Goal: Use online tool/utility: Utilize a website feature to perform a specific function

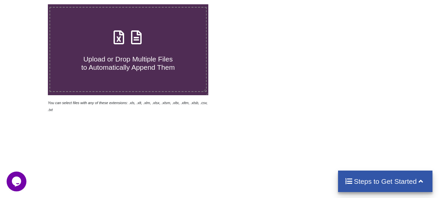
scroll to position [114, 0]
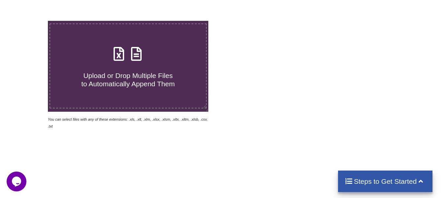
click at [127, 75] on span "Upload or Drop Multiple Files to Automatically Append Them" at bounding box center [127, 80] width 93 height 16
click at [30, 21] on input "Upload or Drop Multiple Files to Automatically Append Them" at bounding box center [30, 21] width 0 height 0
type input "C:\fakepath\KUSHI NAGAR-160-Bishunpur Baria Patti-189449.xlsx"
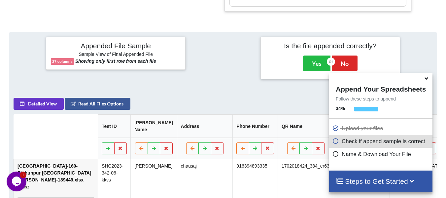
scroll to position [301, 0]
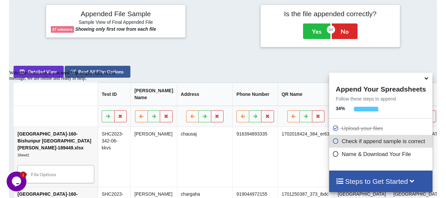
click at [335, 154] on icon at bounding box center [335, 153] width 7 height 6
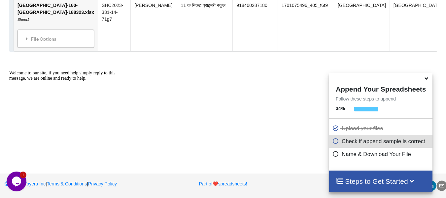
scroll to position [1062, 0]
click at [334, 143] on icon at bounding box center [335, 140] width 7 height 6
click at [416, 180] on icon at bounding box center [412, 180] width 8 height 7
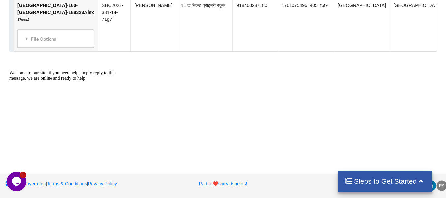
click at [388, 183] on h4 "Steps to Get Started" at bounding box center [384, 181] width 81 height 8
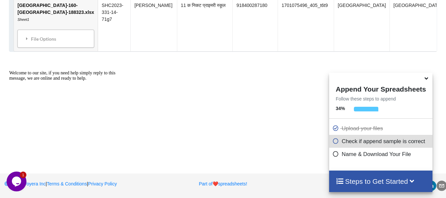
click at [335, 143] on icon at bounding box center [335, 140] width 7 height 6
click at [363, 145] on p "Check if append sample is correct" at bounding box center [381, 141] width 98 height 8
click at [333, 138] on icon at bounding box center [335, 140] width 7 height 6
click at [333, 144] on span at bounding box center [336, 141] width 9 height 6
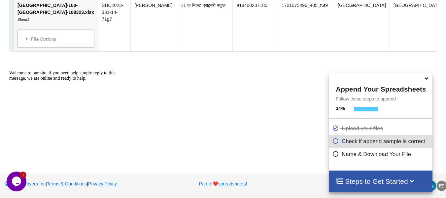
click at [27, 70] on div at bounding box center [68, 70] width 119 height 0
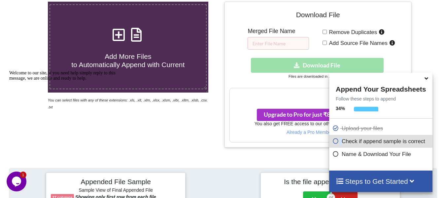
scroll to position [133, 0]
click at [272, 43] on input "text" at bounding box center [277, 43] width 61 height 13
type input "K"
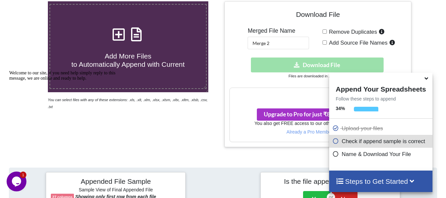
click at [281, 67] on div "Download hidden Download File" at bounding box center [317, 64] width 176 height 15
click at [360, 145] on p "Check if append sample is correct" at bounding box center [381, 141] width 98 height 8
click at [333, 142] on icon at bounding box center [335, 140] width 7 height 6
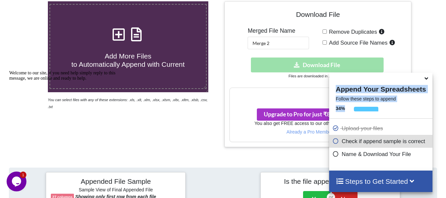
drag, startPoint x: 376, startPoint y: 80, endPoint x: 388, endPoint y: 117, distance: 38.4
click at [388, 117] on div "Append Your Spreadsheets Follow these steps to append 34 % Upload your files Ch…" at bounding box center [380, 121] width 103 height 97
click at [425, 78] on icon at bounding box center [426, 77] width 7 height 6
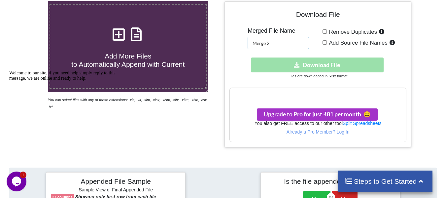
click at [288, 46] on input "Merge 2" at bounding box center [277, 43] width 61 height 13
type input "Merge"
click at [314, 63] on div "Download hidden Download File" at bounding box center [317, 64] width 176 height 15
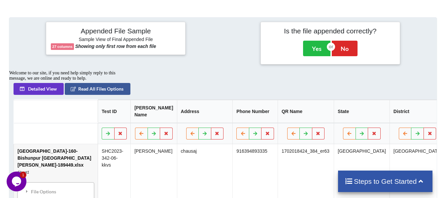
scroll to position [284, 0]
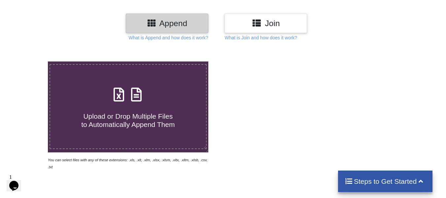
scroll to position [74, 0]
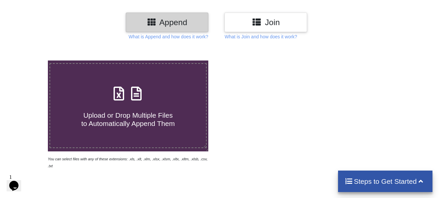
click at [127, 118] on span "Upload or Drop Multiple Files to Automatically Append Them" at bounding box center [127, 119] width 93 height 16
click at [30, 60] on input "Upload or Drop Multiple Files to Automatically Append Them" at bounding box center [30, 60] width 0 height 0
type input "C:\fakepath\KUSHI NAGAR-160-Bishunpur Baria Patti-189449.xlsx"
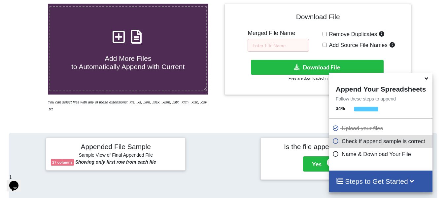
scroll to position [130, 0]
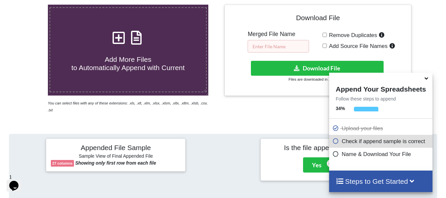
click at [281, 48] on input "text" at bounding box center [277, 46] width 61 height 13
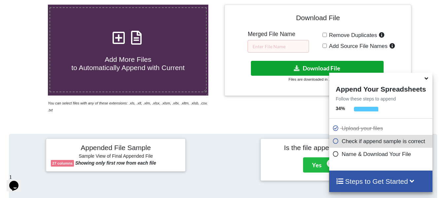
click at [296, 66] on icon at bounding box center [296, 67] width 7 height 5
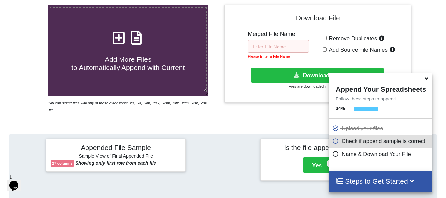
click at [274, 46] on input "text" at bounding box center [277, 46] width 61 height 13
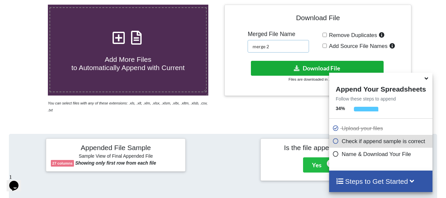
type input "merge 2"
click at [275, 70] on button "Download File" at bounding box center [317, 68] width 133 height 15
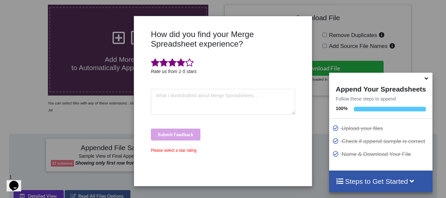
click at [181, 66] on span at bounding box center [180, 62] width 9 height 9
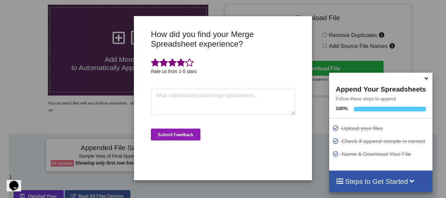
click at [189, 130] on button "Submit Feedback" at bounding box center [175, 134] width 49 height 12
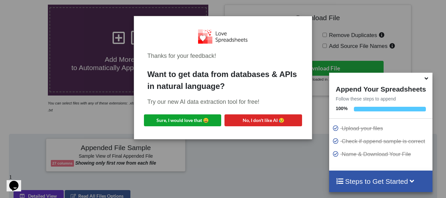
click at [200, 106] on div "Thanks for your feedback! Want to get data from databases & APIs in natural lan…" at bounding box center [222, 77] width 167 height 112
click at [404, 27] on div "Thanks for your feedback! Want to get data from databases & APIs in natural lan…" at bounding box center [223, 99] width 446 height 198
click at [195, 119] on button "Sure, I would love that 😀" at bounding box center [182, 120] width 77 height 12
click at [338, 26] on div "Thanks for your feedback! Want to get data from databases & APIs in natural lan…" at bounding box center [223, 99] width 446 height 198
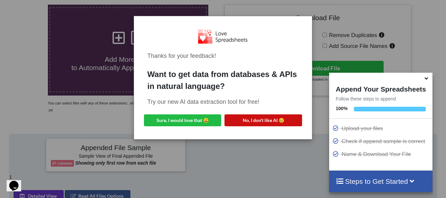
click at [249, 118] on button "No, I don't like AI 😥" at bounding box center [262, 120] width 77 height 12
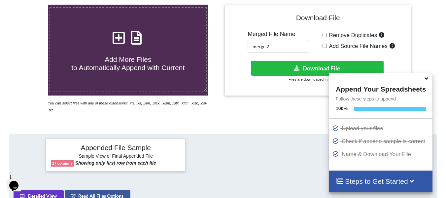
click at [134, 58] on span "Add More Files to Automatically Append with Current" at bounding box center [127, 63] width 113 height 16
click at [30, 5] on input "Add More Files to Automatically Append with Current" at bounding box center [30, 5] width 0 height 0
type input "C:\fakepath\KUSHI NAGAR-160-Ghoda Deur-188780.xlsx"
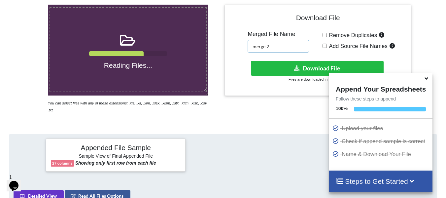
click at [280, 47] on input "merge 2" at bounding box center [277, 46] width 61 height 13
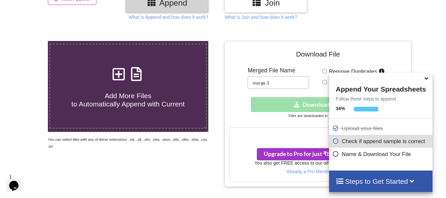
scroll to position [93, 0]
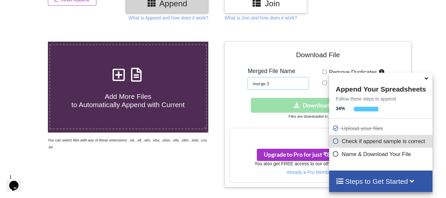
type input "merge 3"
click at [139, 88] on h4 "Add More Files to Automatically Append with Current" at bounding box center [128, 96] width 156 height 25
click at [30, 42] on input "Add More Files to Automatically Append with Current" at bounding box center [30, 42] width 0 height 0
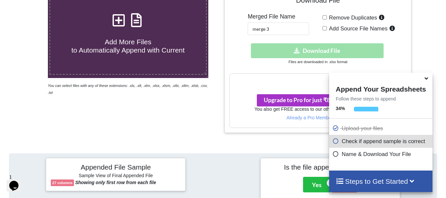
scroll to position [146, 0]
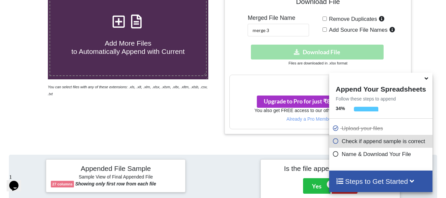
click at [309, 52] on div "Download hidden Download File" at bounding box center [317, 52] width 176 height 15
click at [425, 79] on icon at bounding box center [426, 77] width 7 height 6
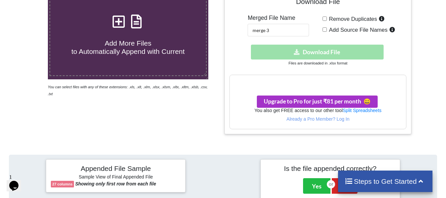
click at [121, 25] on icon at bounding box center [119, 18] width 16 height 14
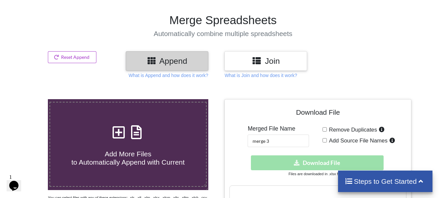
type input "C:\fakepath\KUSHI NAGAR-160-Ghoda Deur-188780.xlsx"
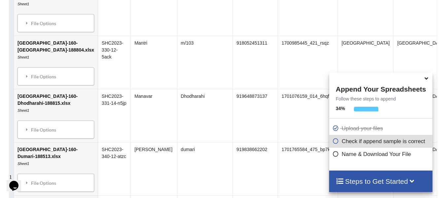
scroll to position [565, 0]
click at [426, 80] on icon at bounding box center [426, 77] width 7 height 6
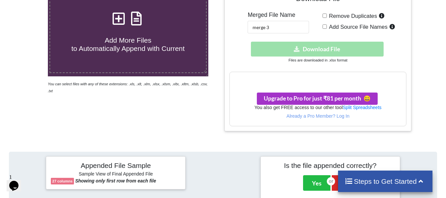
scroll to position [147, 0]
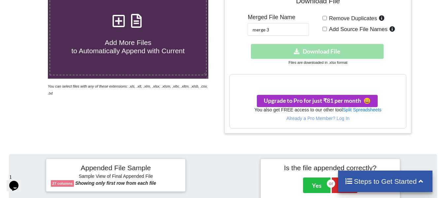
click at [322, 49] on div "Download hidden Download File" at bounding box center [317, 51] width 176 height 15
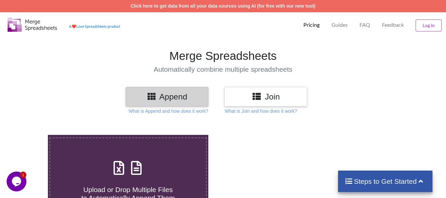
click at [169, 98] on h3 "Append" at bounding box center [167, 97] width 73 height 10
click at [142, 164] on icon at bounding box center [136, 164] width 16 height 14
click at [30, 135] on input "Upload or Drop Multiple Files to Automatically Append Them" at bounding box center [30, 135] width 0 height 0
type input "C:\fakepath\KUSHI NAGAR-160-Ghoda Deur-188780.xlsx"
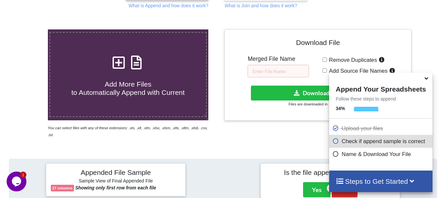
scroll to position [105, 0]
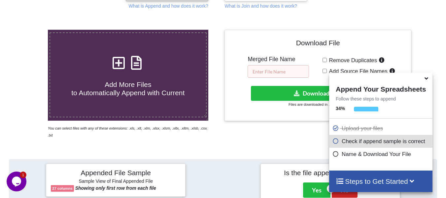
click at [273, 70] on input "text" at bounding box center [277, 71] width 61 height 13
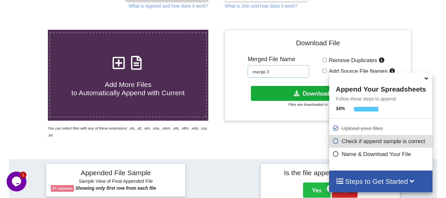
type input "merge 3"
click at [289, 94] on button "Download File" at bounding box center [317, 93] width 133 height 15
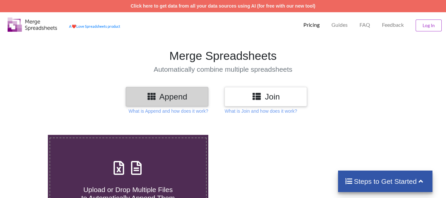
scroll to position [105, 0]
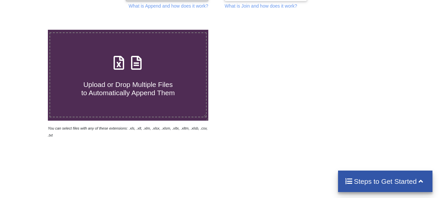
click at [127, 76] on h4 "Upload or Drop Multiple Files to Automatically Append Them" at bounding box center [128, 84] width 156 height 25
click at [30, 30] on input "Upload or Drop Multiple Files to Automatically Append Them" at bounding box center [30, 30] width 0 height 0
type input "C:\fakepath\KUSHI NAGAR-160-Jungle Bangali [PERSON_NAME]-188600.xlsx"
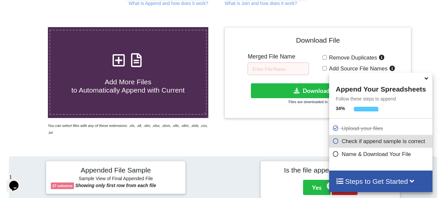
scroll to position [107, 0]
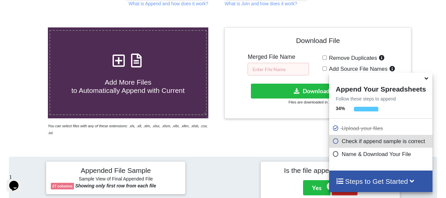
click at [291, 67] on input "text" at bounding box center [277, 69] width 61 height 13
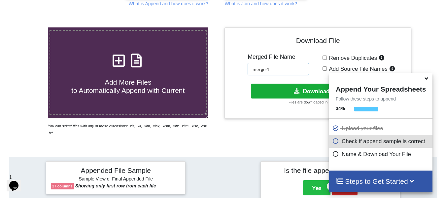
type input "merge 4"
click at [288, 92] on button "Download File" at bounding box center [317, 90] width 133 height 15
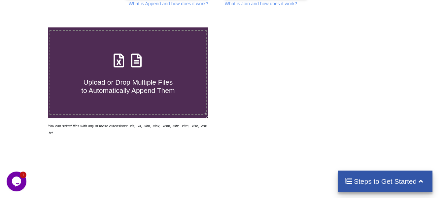
click at [134, 54] on icon at bounding box center [136, 57] width 16 height 14
click at [30, 27] on input "Upload or Drop Multiple Files to Automatically Append Them" at bounding box center [30, 27] width 0 height 0
type input "C:\fakepath\[GEOGRAPHIC_DATA]-160-[PERSON_NAME]-188326.xlsx"
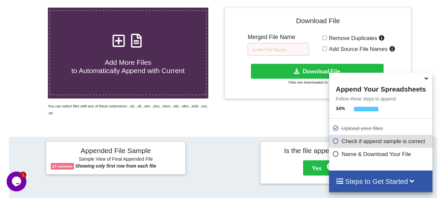
scroll to position [127, 0]
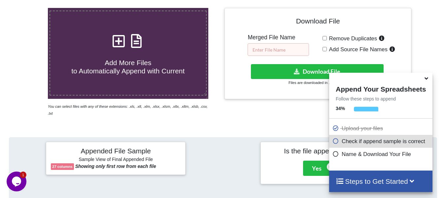
click at [281, 55] on input "text" at bounding box center [277, 49] width 61 height 13
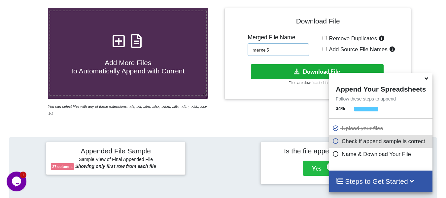
type input "merge 5"
click at [305, 72] on button "Download File" at bounding box center [317, 71] width 133 height 15
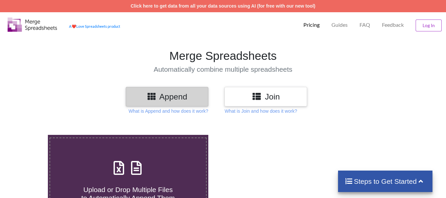
scroll to position [127, 0]
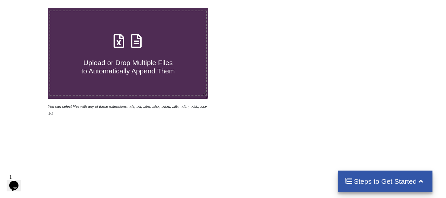
click at [107, 27] on label "Upload or Drop Multiple Files to Automatically Append Them" at bounding box center [127, 53] width 157 height 85
click at [30, 8] on input "Upload or Drop Multiple Files to Automatically Append Them" at bounding box center [30, 8] width 0 height 0
type input "C:\fakepath\[GEOGRAPHIC_DATA]-160-[GEOGRAPHIC_DATA]-188341.xlsx"
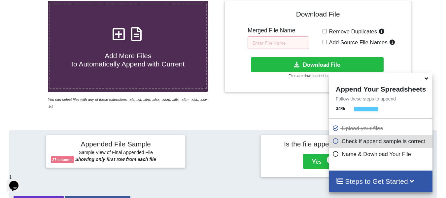
scroll to position [133, 0]
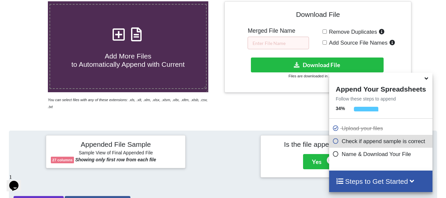
click at [286, 35] on div "Merged File Name" at bounding box center [277, 38] width 61 height 22
click at [284, 37] on input "text" at bounding box center [277, 43] width 61 height 13
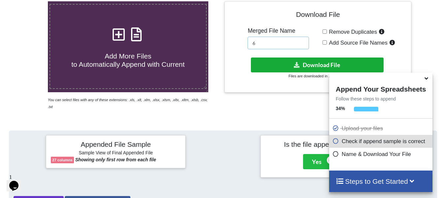
type input "6"
click at [291, 63] on button "Download File" at bounding box center [317, 64] width 133 height 15
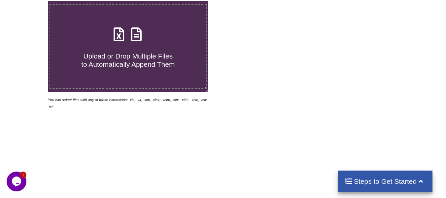
click at [116, 30] on icon at bounding box center [119, 31] width 16 height 14
click at [30, 1] on input "Upload or Drop Multiple Files to Automatically Append Them" at bounding box center [30, 1] width 0 height 0
type input "C:\fakepath\KUSHI NAGAR-160-Mishrauli-189416.xlsx"
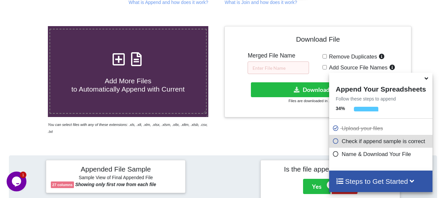
scroll to position [108, 0]
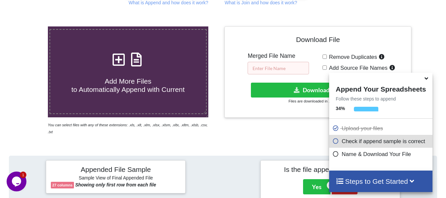
click at [272, 72] on input "text" at bounding box center [277, 68] width 61 height 13
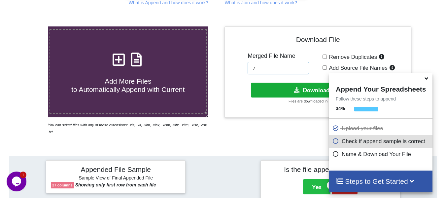
type input "7"
click at [293, 89] on icon at bounding box center [296, 89] width 7 height 5
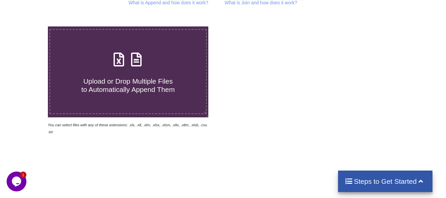
click at [127, 54] on icon at bounding box center [119, 56] width 16 height 14
click at [30, 26] on input "Upload or Drop Multiple Files to Automatically Append Them" at bounding box center [30, 26] width 0 height 0
type input "C:\fakepath\KUSHI NAGAR-160-Padraun Madurahi-189448.xlsx"
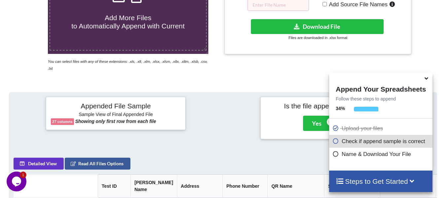
scroll to position [171, 0]
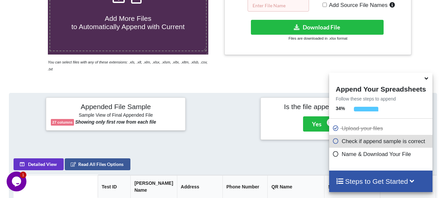
click at [283, 7] on input "text" at bounding box center [277, 5] width 61 height 13
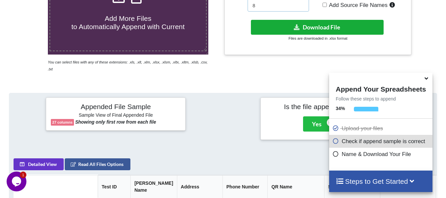
type input "8"
click at [287, 32] on button "Download File" at bounding box center [317, 27] width 133 height 15
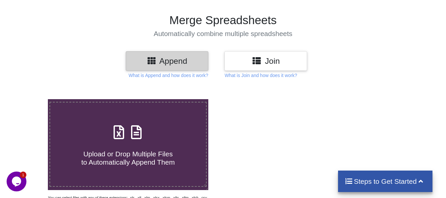
type input "C:\fakepath\[GEOGRAPHIC_DATA]-160-[GEOGRAPHIC_DATA]-188936.xlsx"
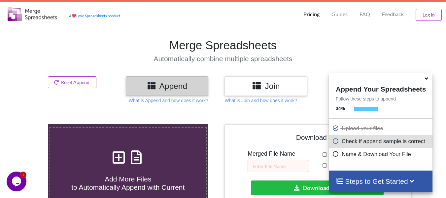
scroll to position [0, 0]
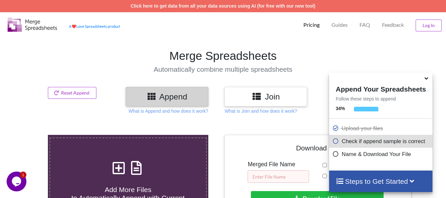
click at [285, 173] on input "text" at bounding box center [277, 176] width 61 height 13
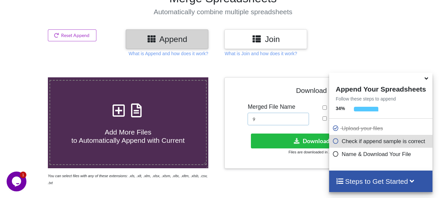
scroll to position [59, 0]
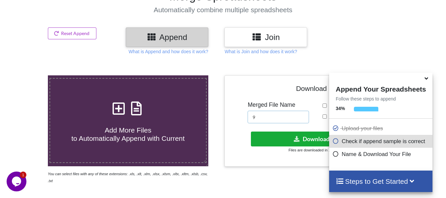
type input "9"
click at [288, 137] on button "Download File" at bounding box center [317, 138] width 133 height 15
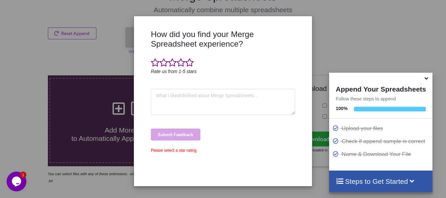
click at [240, 124] on div "How did you find your Merge Spreadsheet experience? Rate us from 1-5 stars Subm…" at bounding box center [222, 104] width 147 height 151
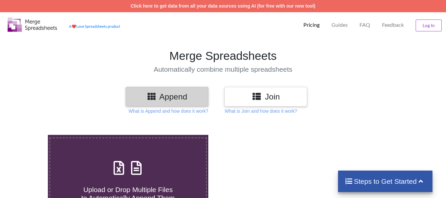
scroll to position [60, 0]
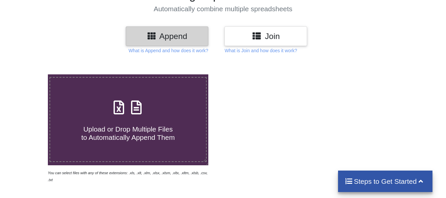
click at [152, 95] on label "Upload or Drop Multiple Files to Automatically Append Them" at bounding box center [127, 119] width 157 height 85
click at [30, 74] on input "Upload or Drop Multiple Files to Automatically Append Them" at bounding box center [30, 74] width 0 height 0
type input "C:\fakepath\KUSHI NAGAR-160-Senduar-188959.xlsx"
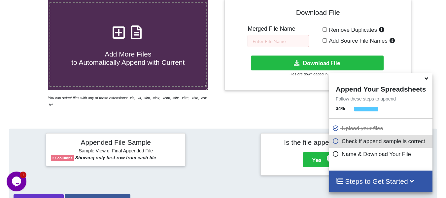
scroll to position [130, 0]
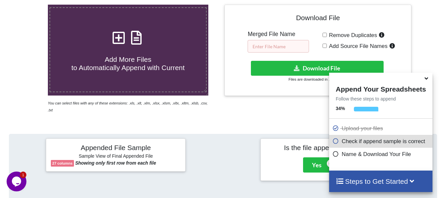
click at [279, 45] on input "text" at bounding box center [277, 46] width 61 height 13
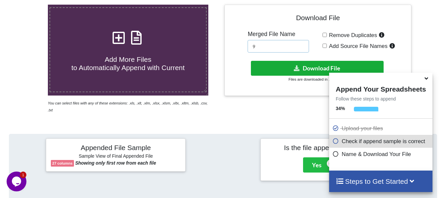
type input "9"
click at [280, 64] on button "Download File" at bounding box center [317, 68] width 133 height 15
